Goal: Find specific page/section: Find specific page/section

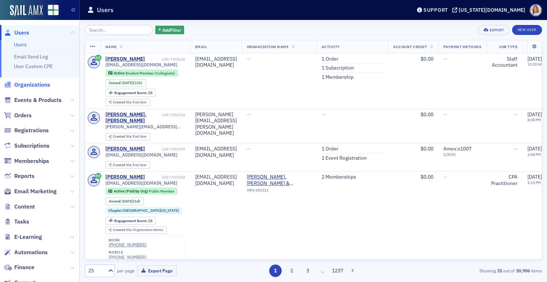
click at [31, 83] on span "Organizations" at bounding box center [32, 85] width 36 height 8
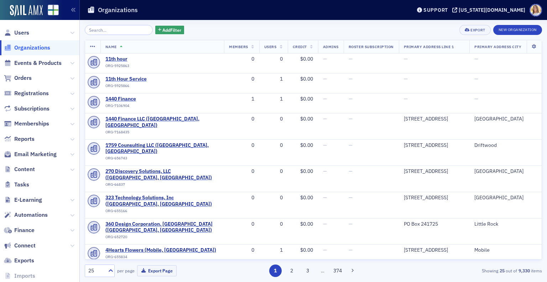
click at [116, 35] on input "search" at bounding box center [119, 30] width 68 height 10
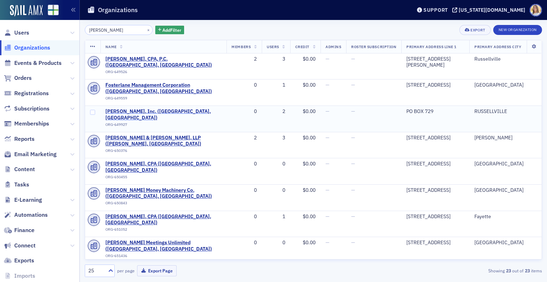
type input "[PERSON_NAME]"
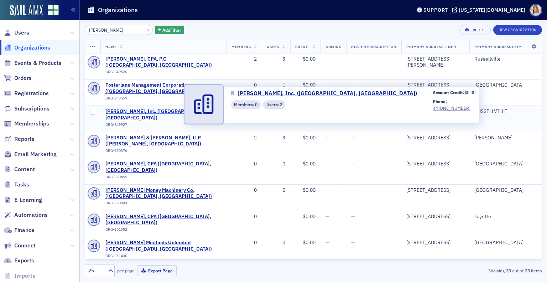
click at [162, 108] on span "[PERSON_NAME], Inc. ([GEOGRAPHIC_DATA], [GEOGRAPHIC_DATA])" at bounding box center [163, 114] width 116 height 12
select select "US"
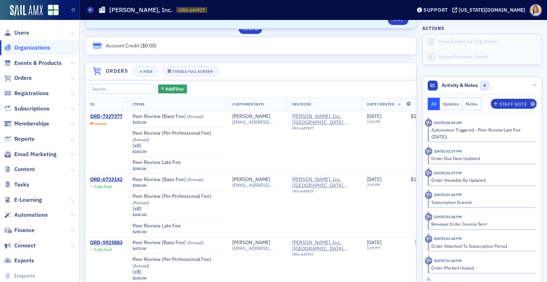
scroll to position [456, 0]
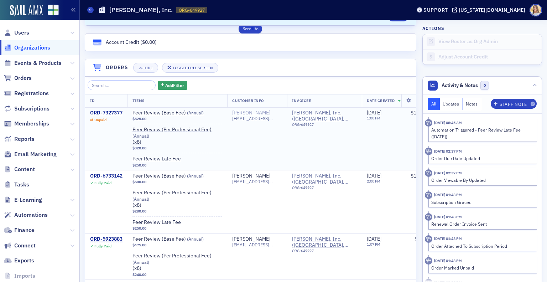
click at [248, 112] on div "[PERSON_NAME]" at bounding box center [251, 113] width 38 height 6
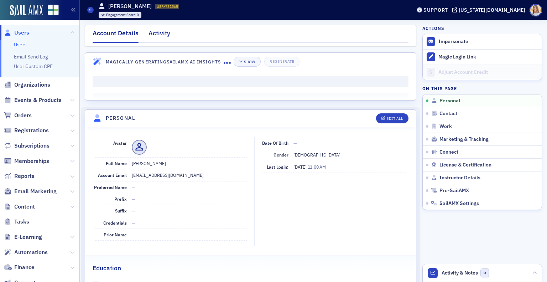
click at [166, 31] on div "Activity" at bounding box center [159, 34] width 22 height 13
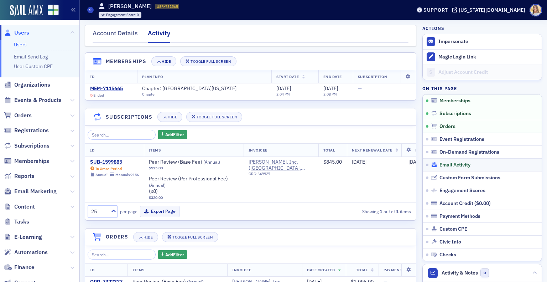
click at [459, 162] on span "Email Activity" at bounding box center [454, 165] width 31 height 6
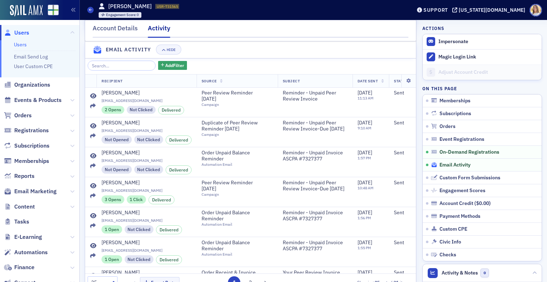
scroll to position [523, 0]
